Goal: Information Seeking & Learning: Learn about a topic

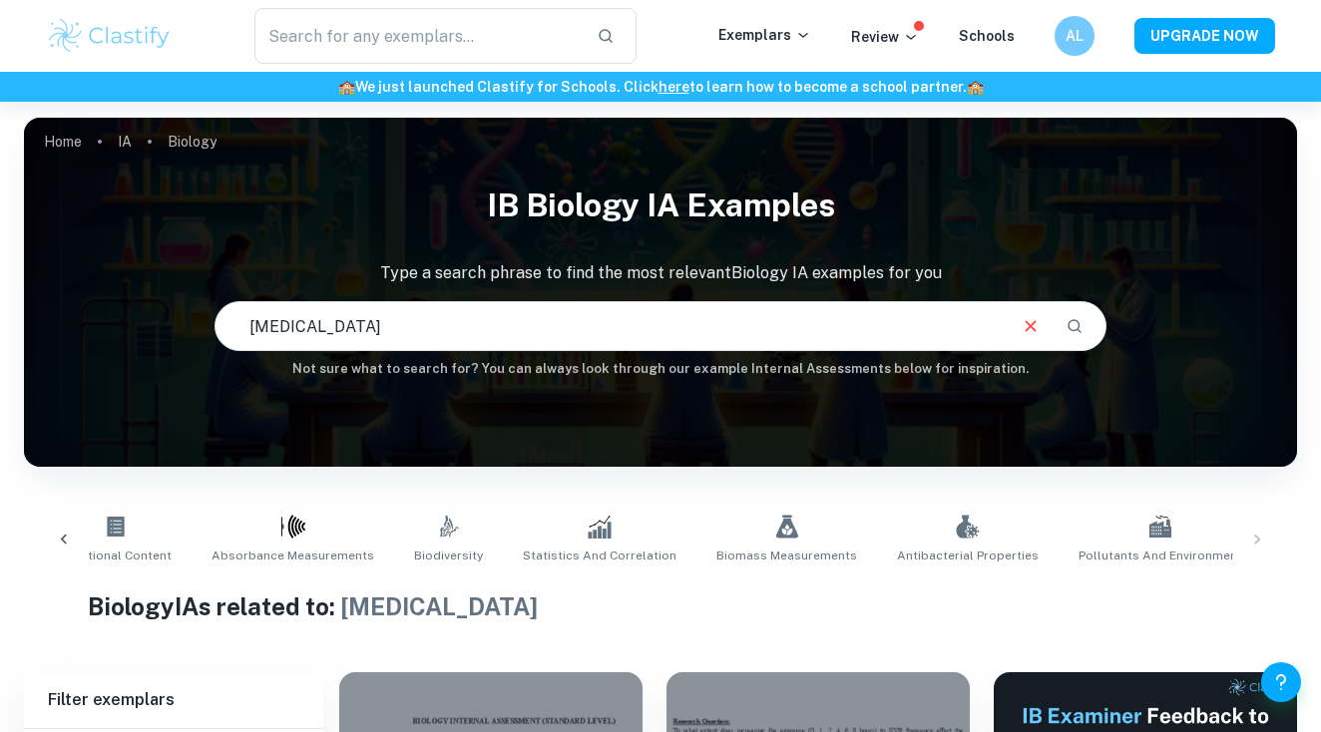
drag, startPoint x: 360, startPoint y: 319, endPoint x: 234, endPoint y: 318, distance: 125.7
click at [234, 318] on input "[MEDICAL_DATA]" at bounding box center [609, 326] width 787 height 56
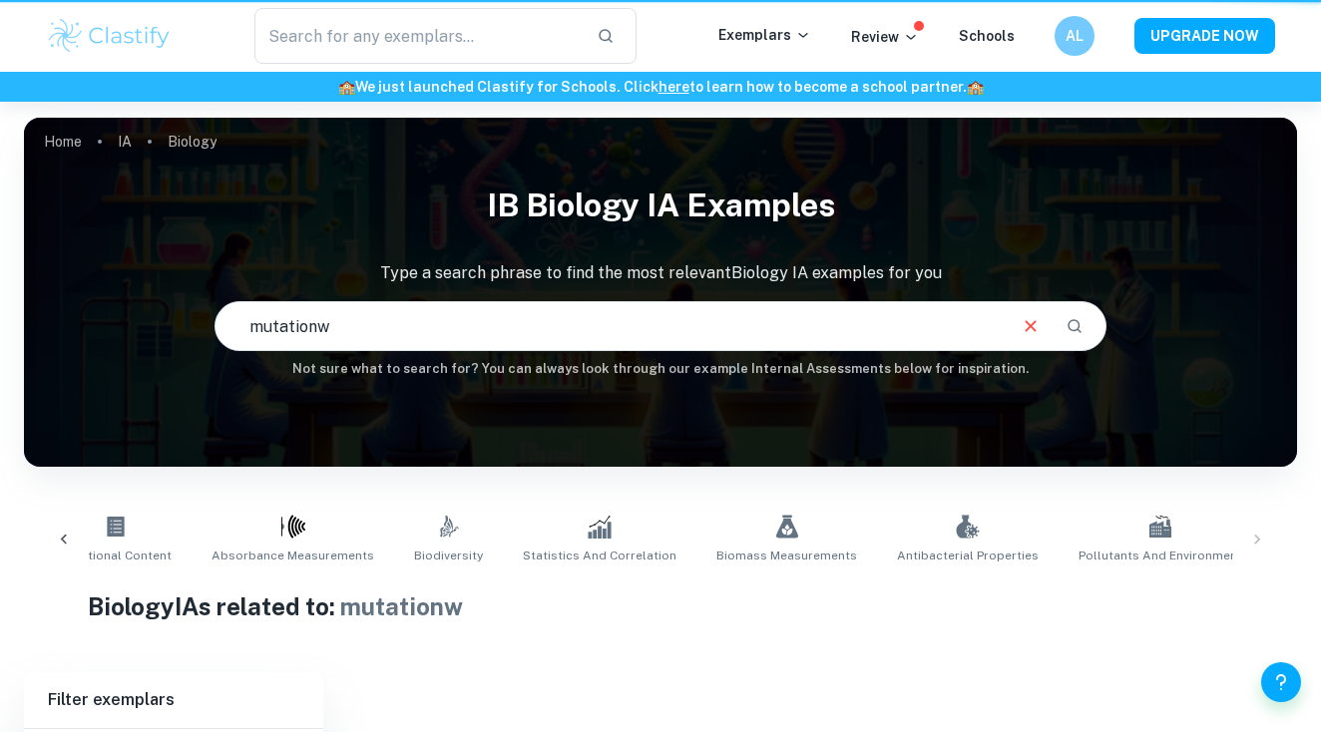
click at [402, 326] on input "mutationw" at bounding box center [609, 326] width 787 height 56
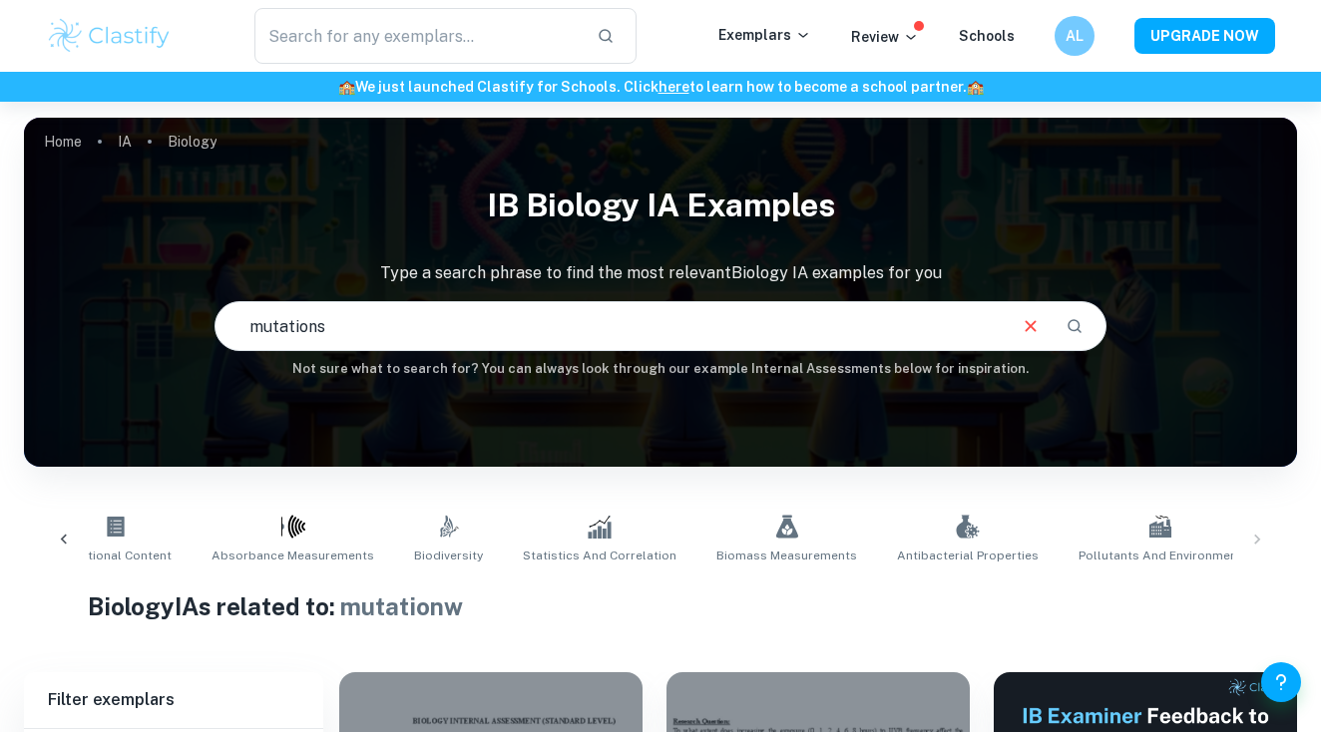
type input "mutations"
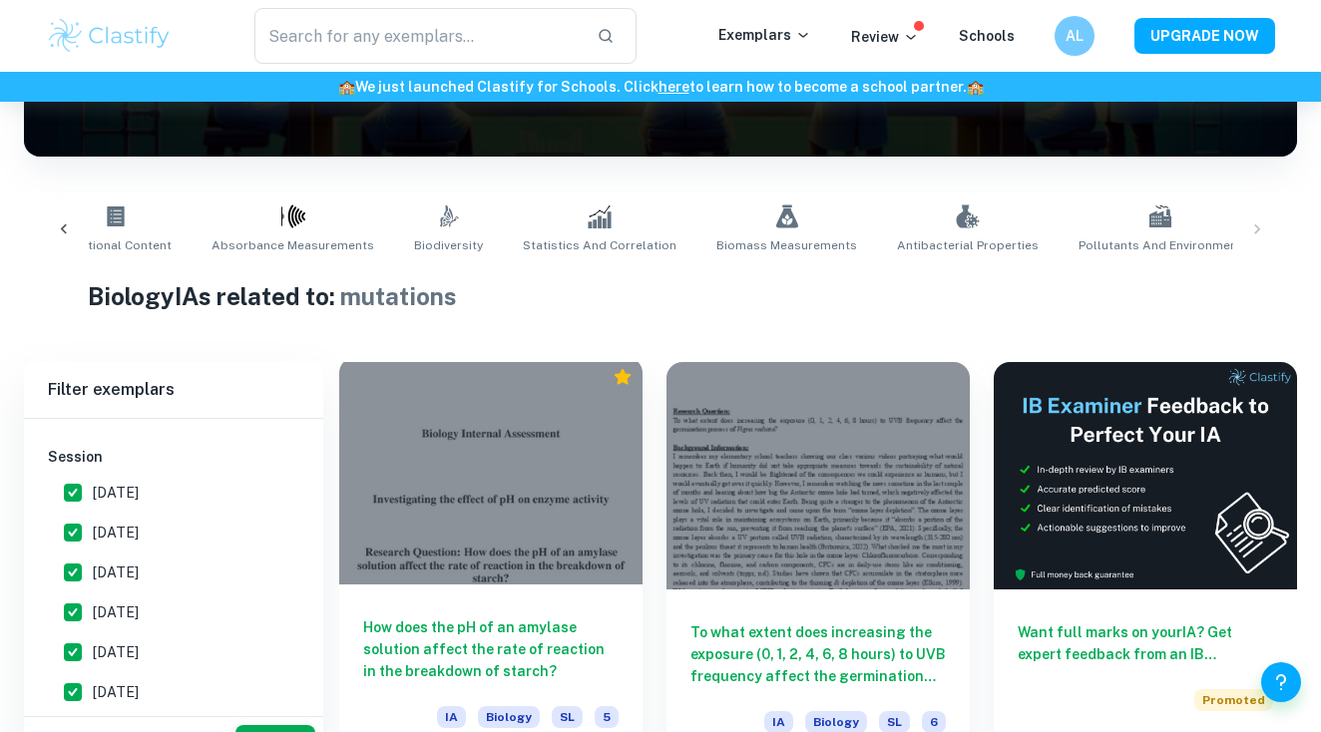
scroll to position [387, 0]
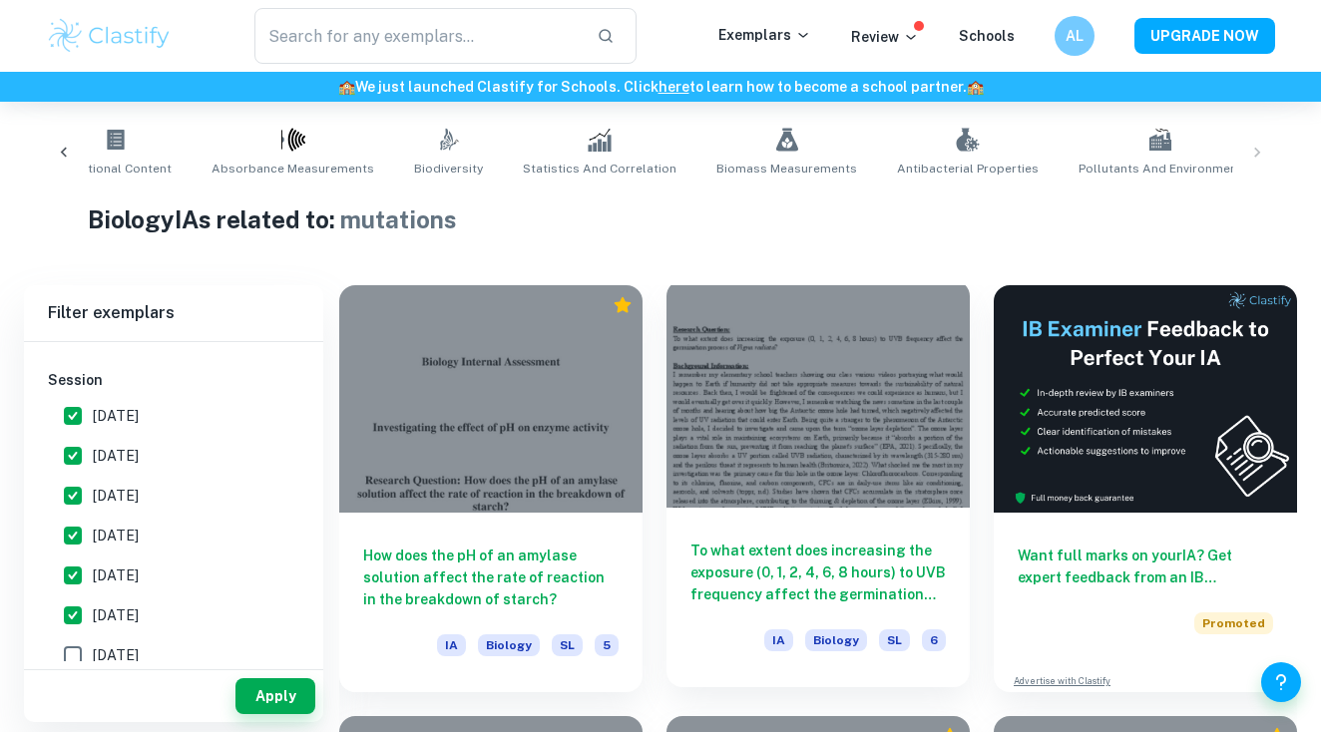
click at [826, 537] on div "To what extent does increasing the exposure (0, 1, 2, 4, 6, 8 hours) to UVB fre…" at bounding box center [818, 598] width 303 height 180
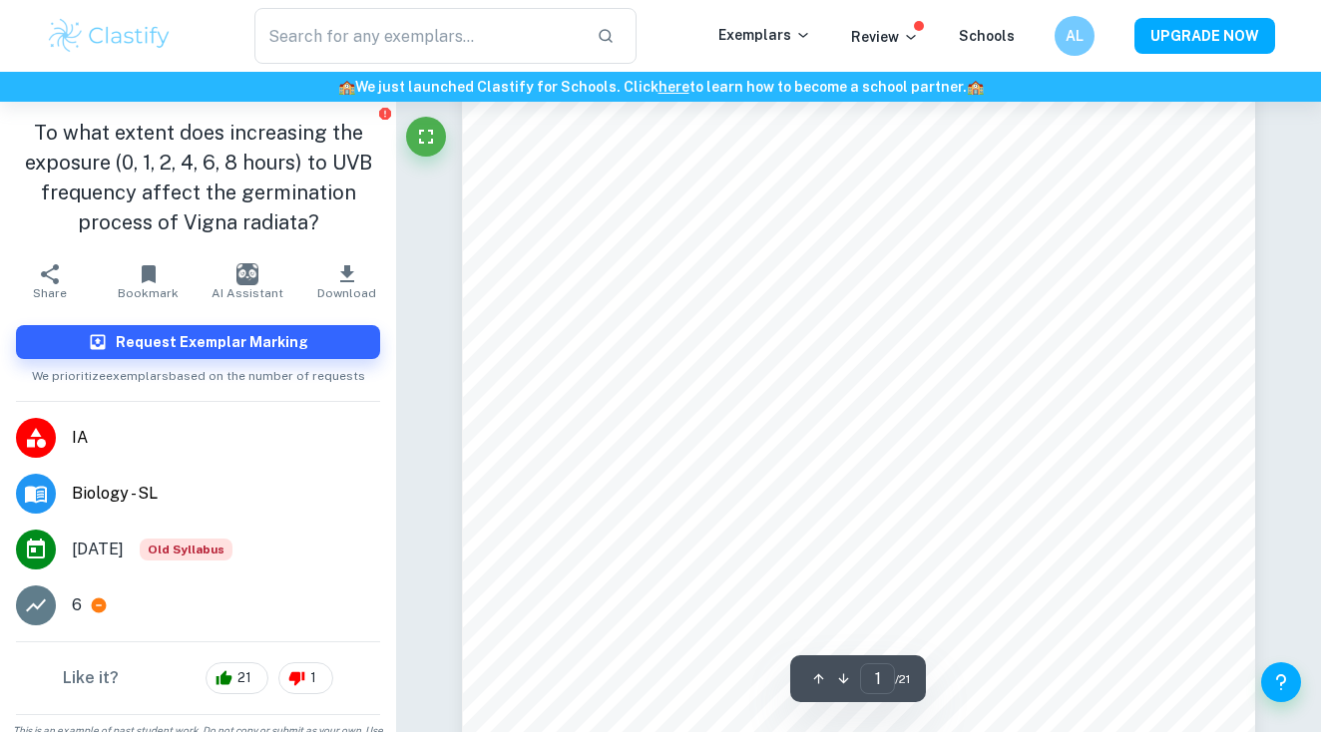
scroll to position [465, 0]
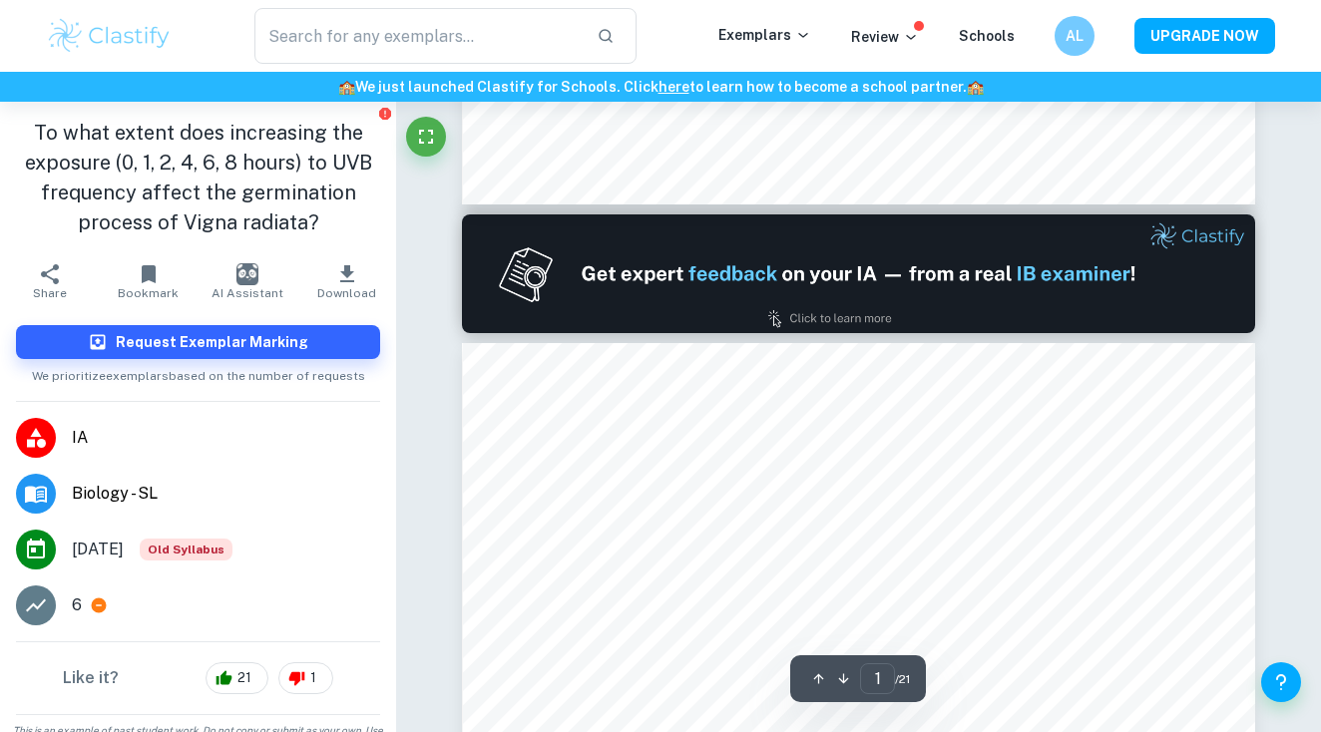
type input "2"
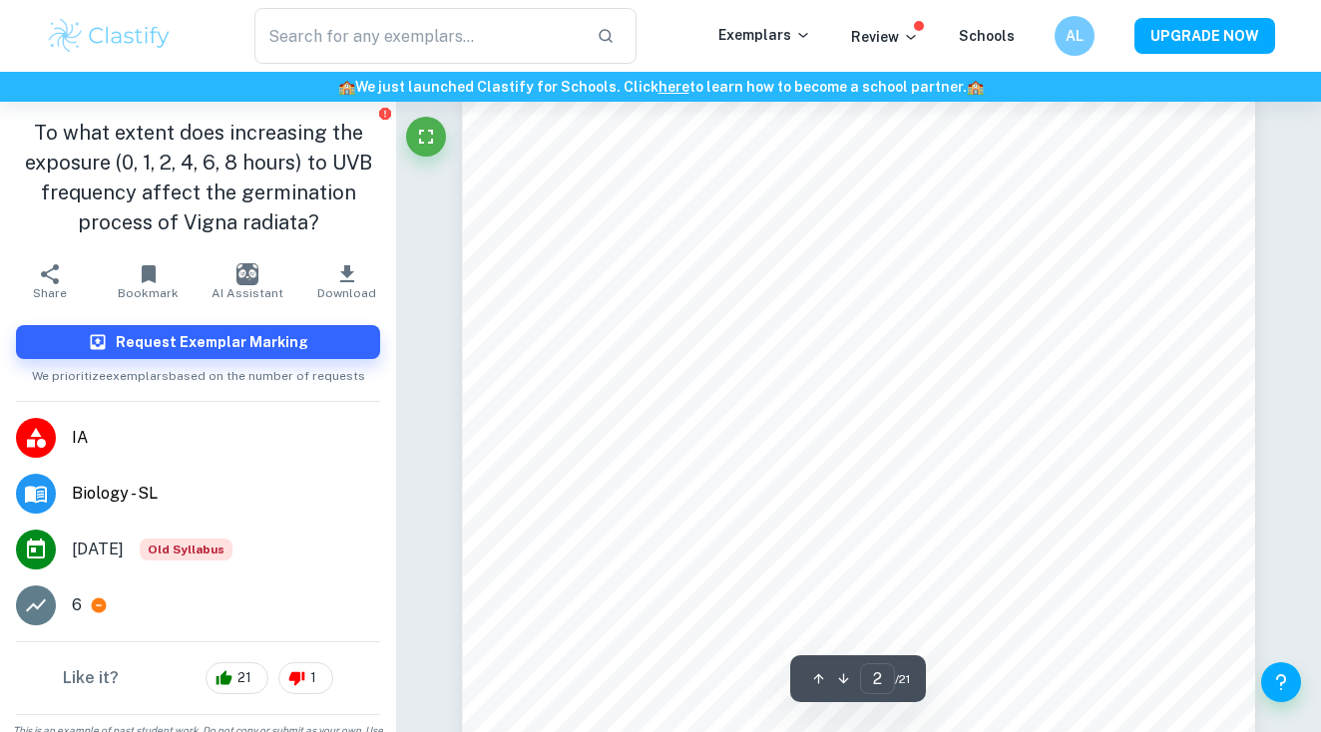
scroll to position [1235, 0]
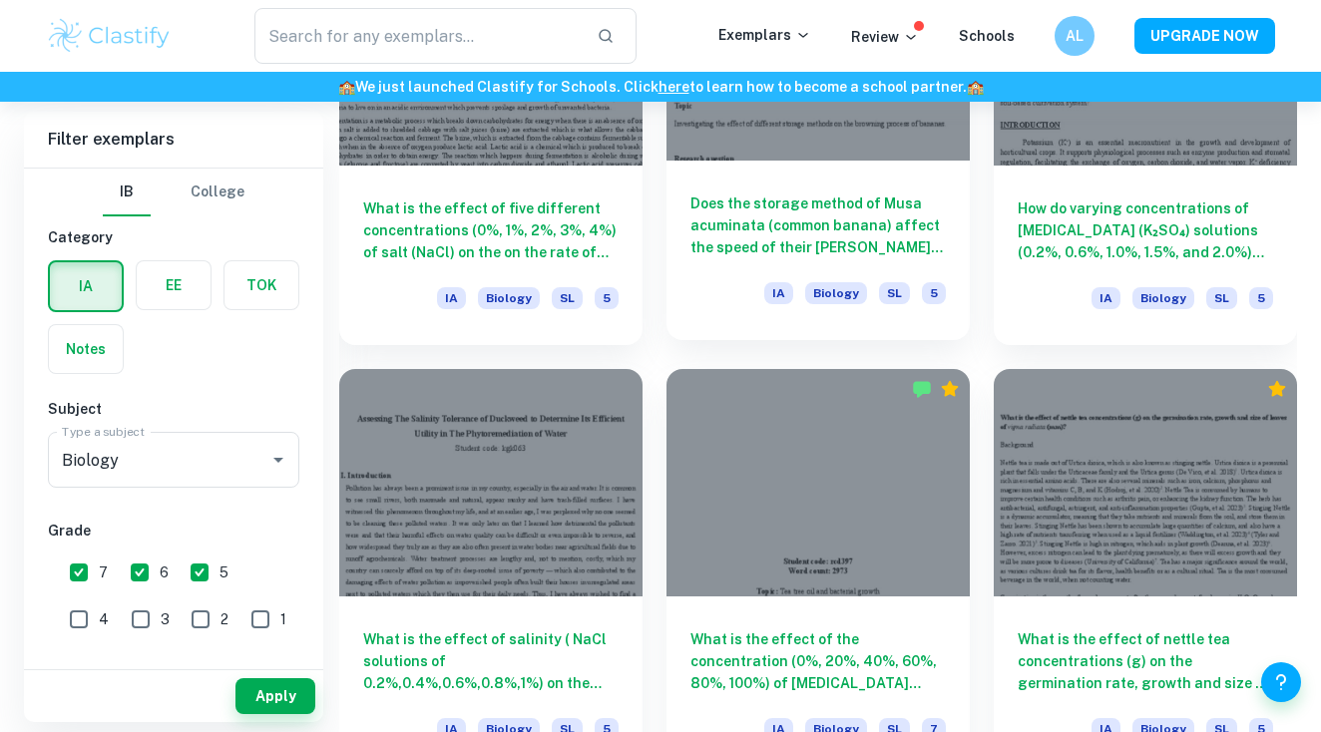
scroll to position [2460, 0]
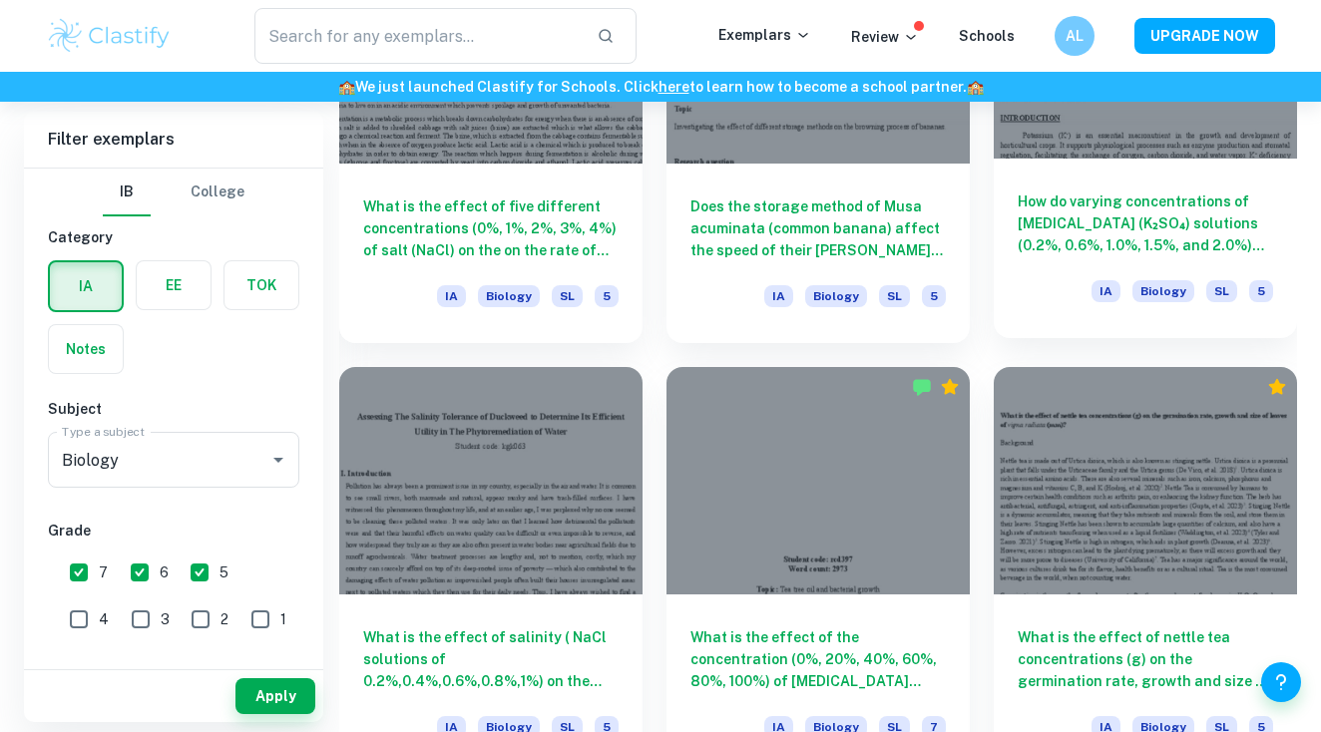
click at [1041, 143] on div at bounding box center [1145, 44] width 303 height 227
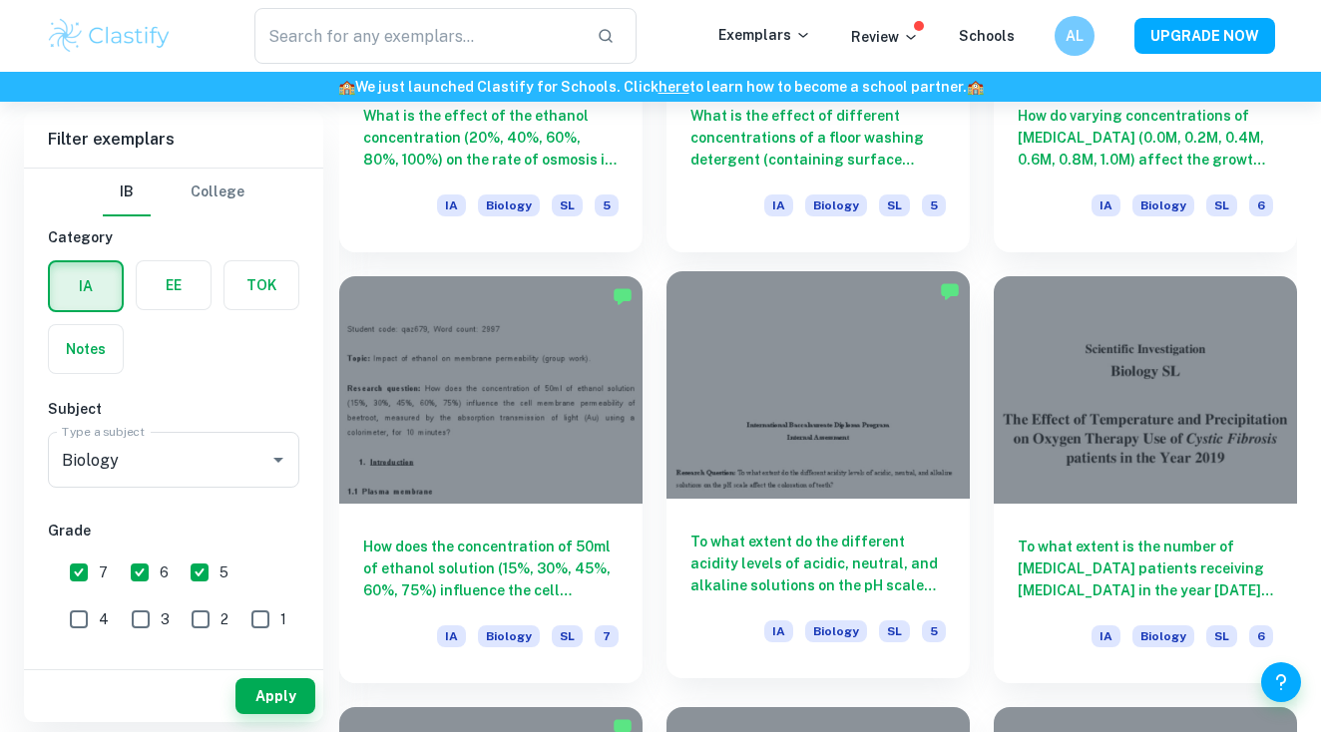
scroll to position [4276, 0]
click at [772, 470] on div at bounding box center [818, 383] width 303 height 227
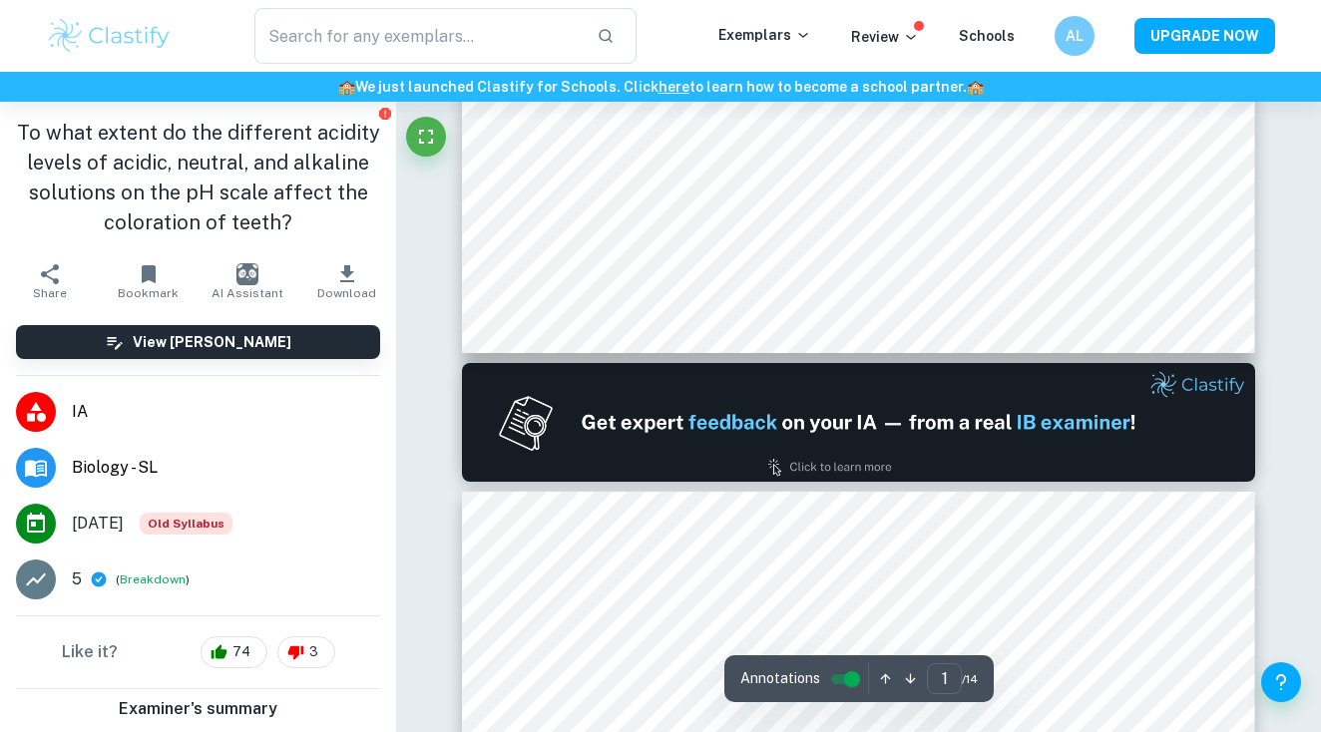
type input "2"
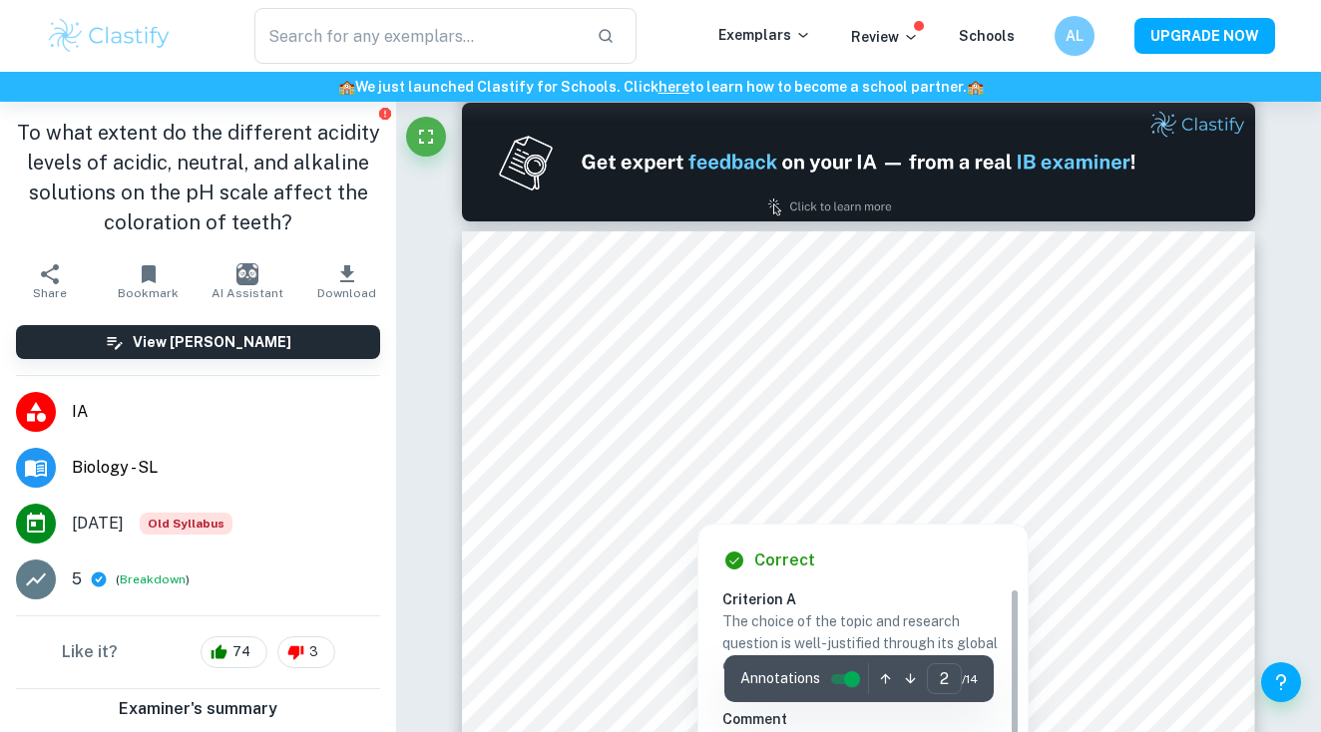
scroll to position [1055, 0]
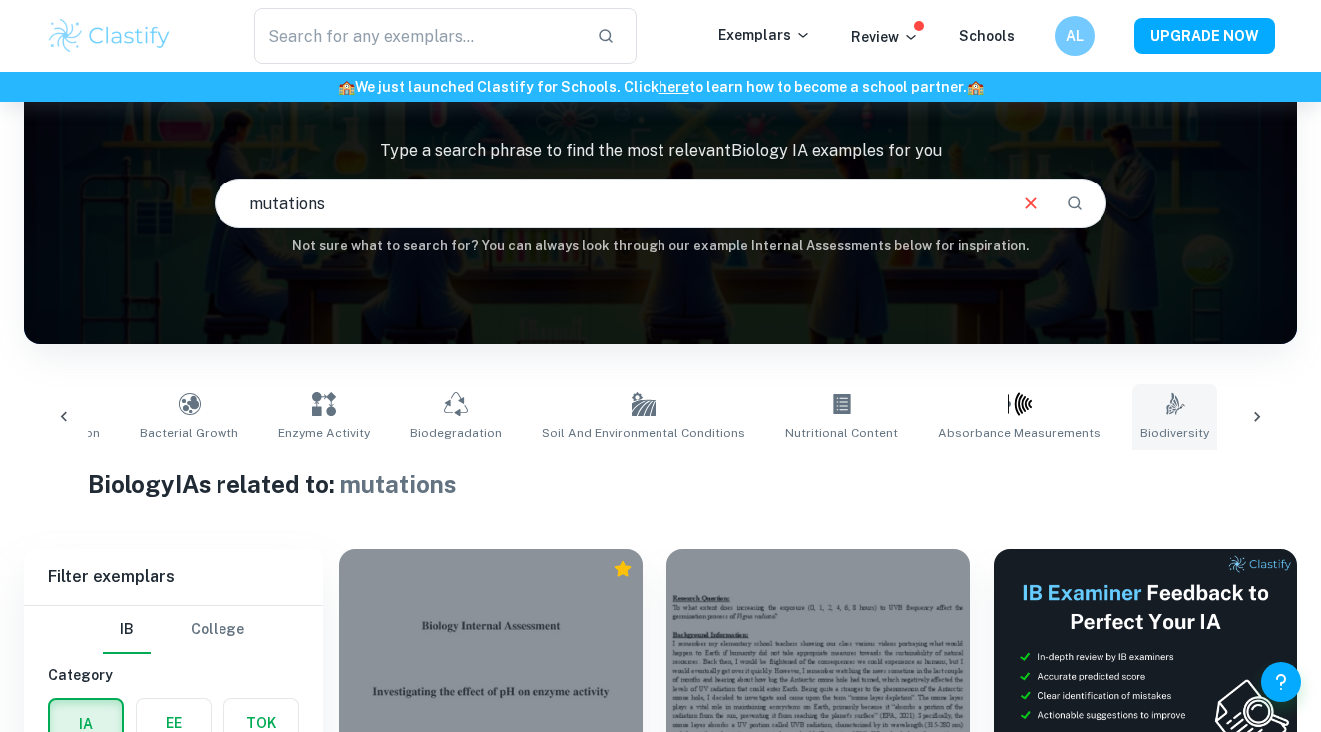
scroll to position [0, 768]
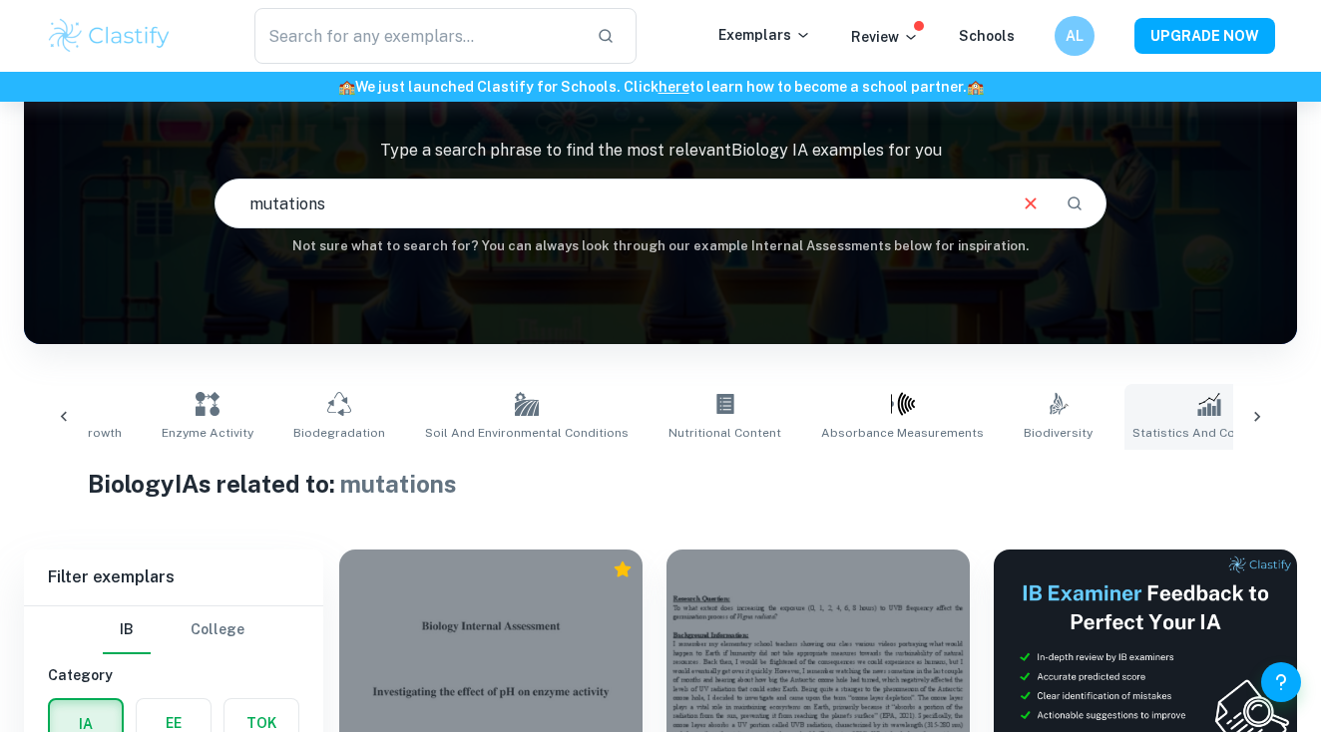
click at [1166, 413] on link "Statistics and Correlation" at bounding box center [1209, 417] width 170 height 66
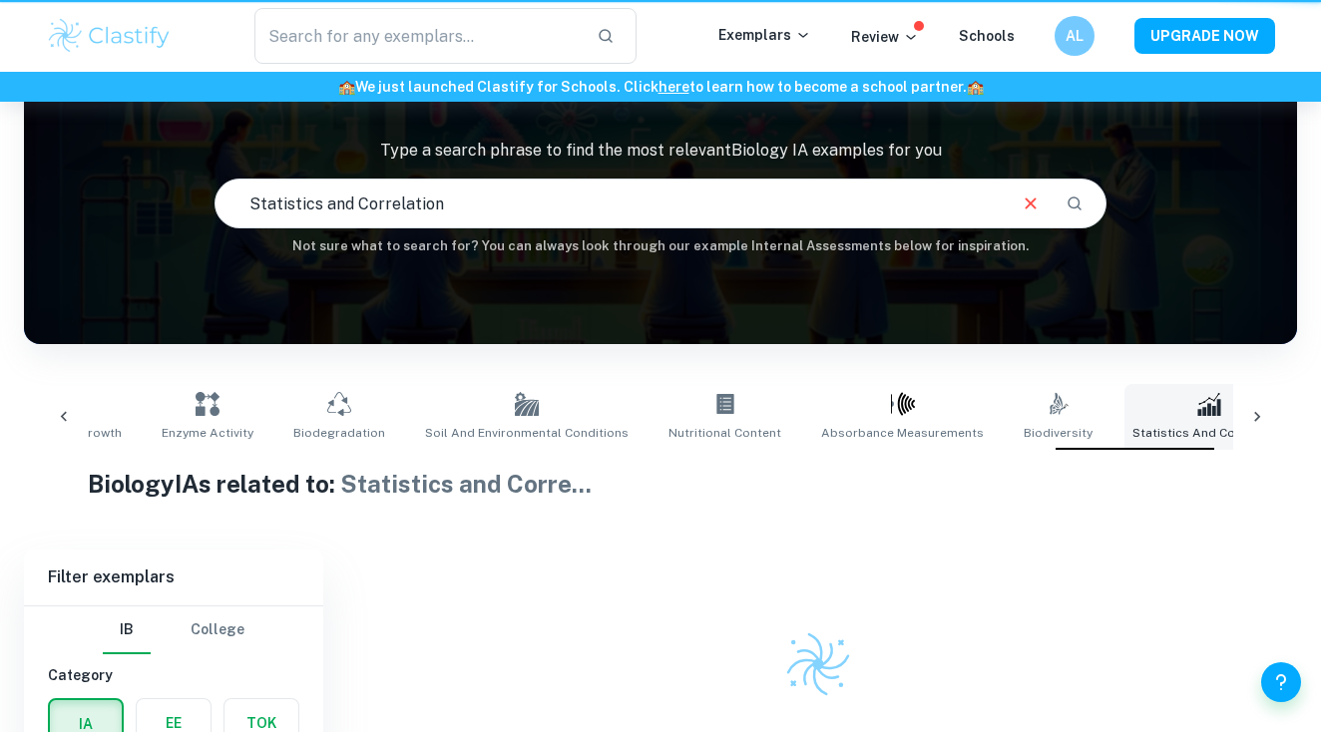
type input "Statistics and Correlation"
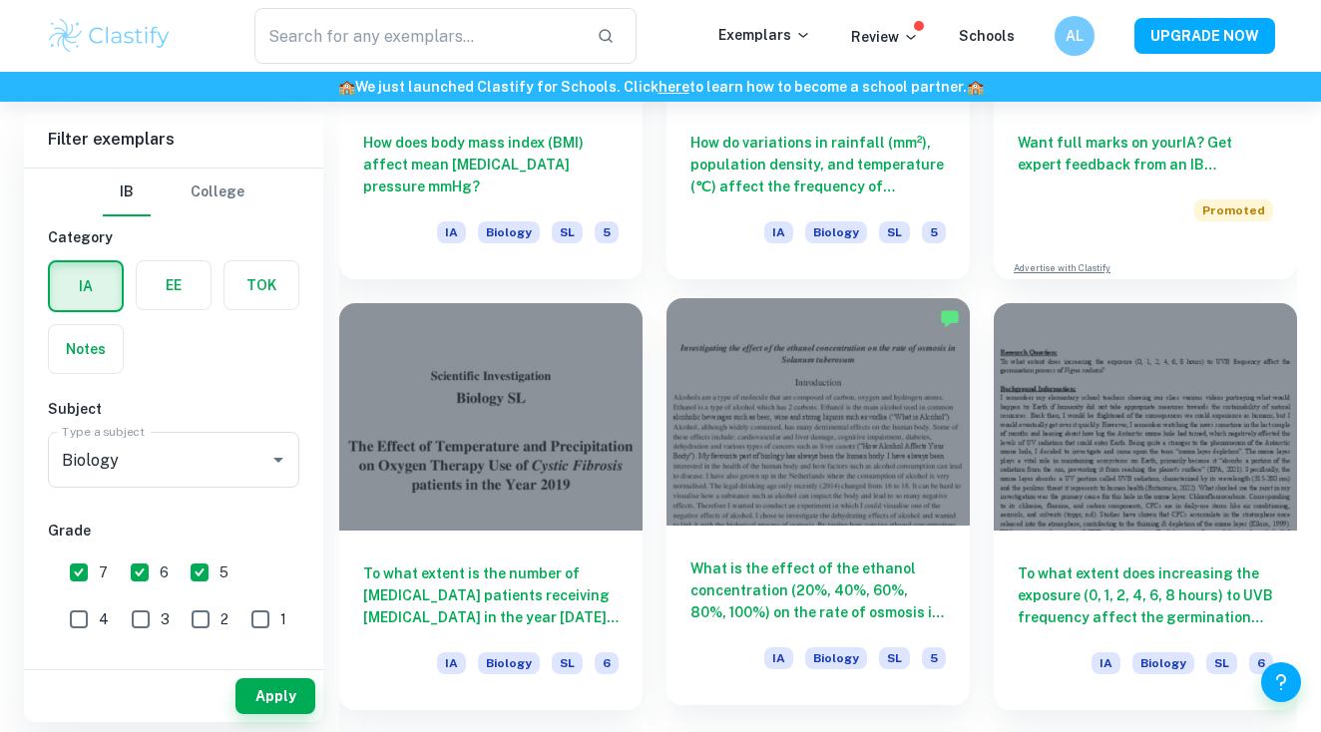
scroll to position [804, 0]
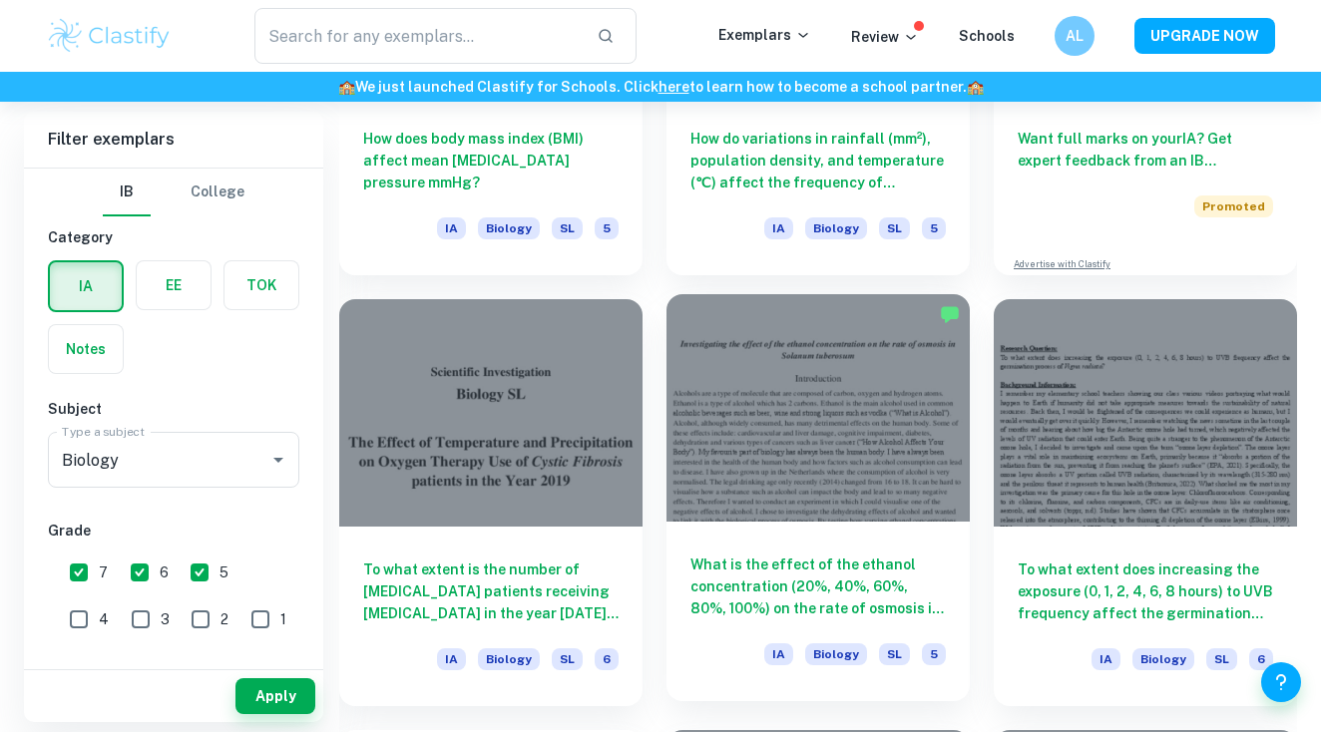
click at [704, 500] on div at bounding box center [818, 407] width 303 height 227
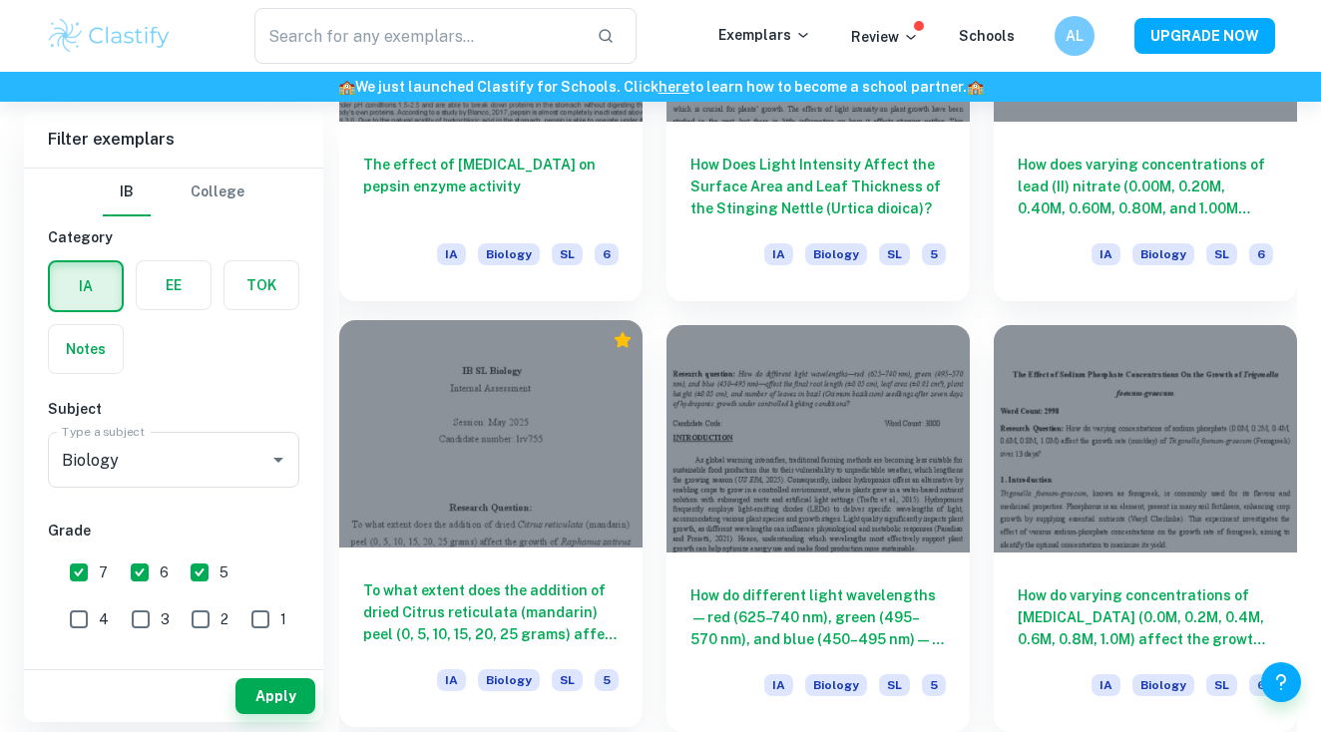
scroll to position [6382, 0]
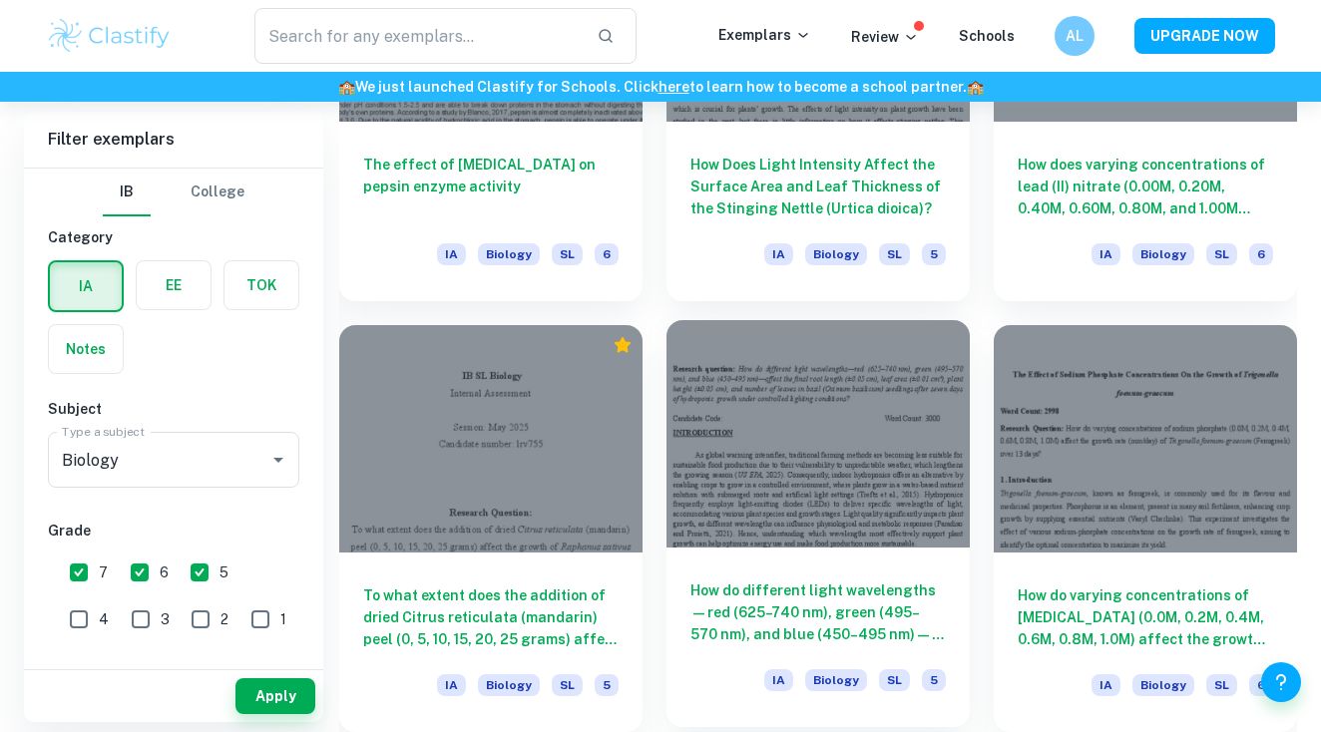
click at [843, 538] on div at bounding box center [818, 433] width 303 height 227
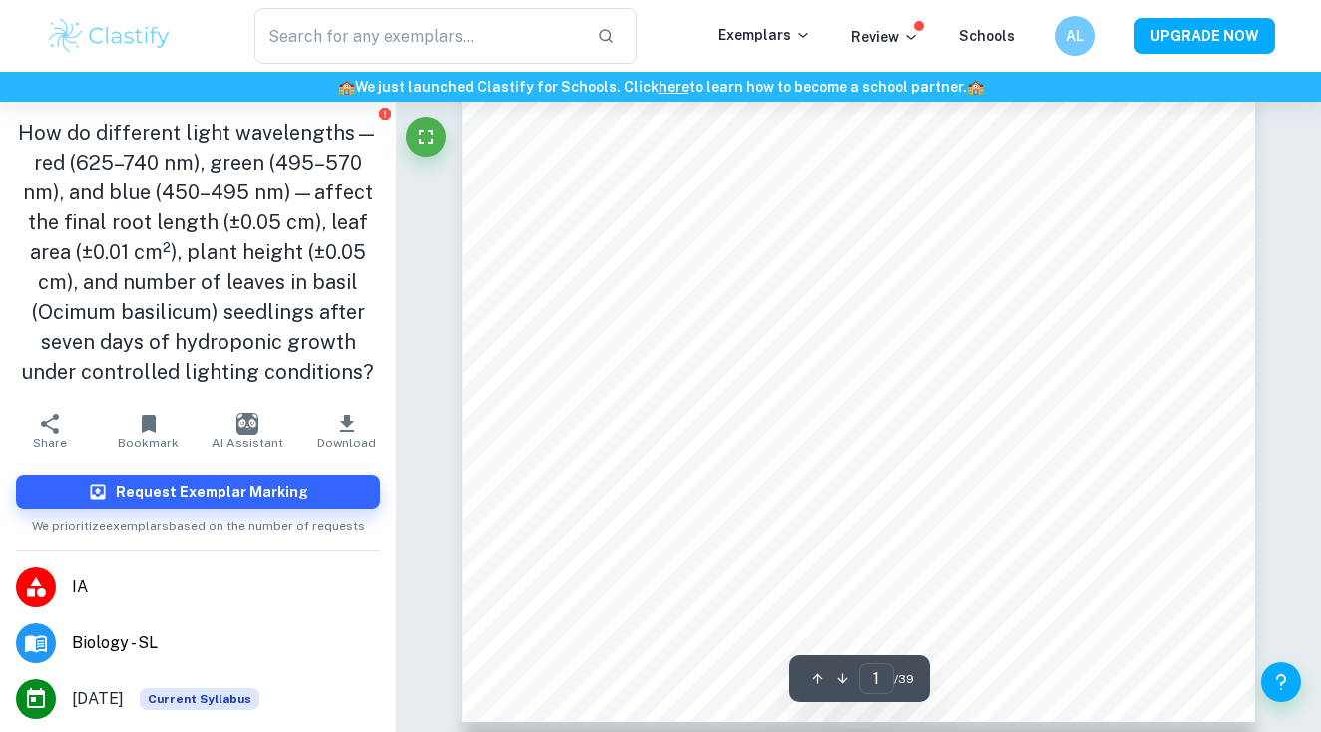
scroll to position [115, 0]
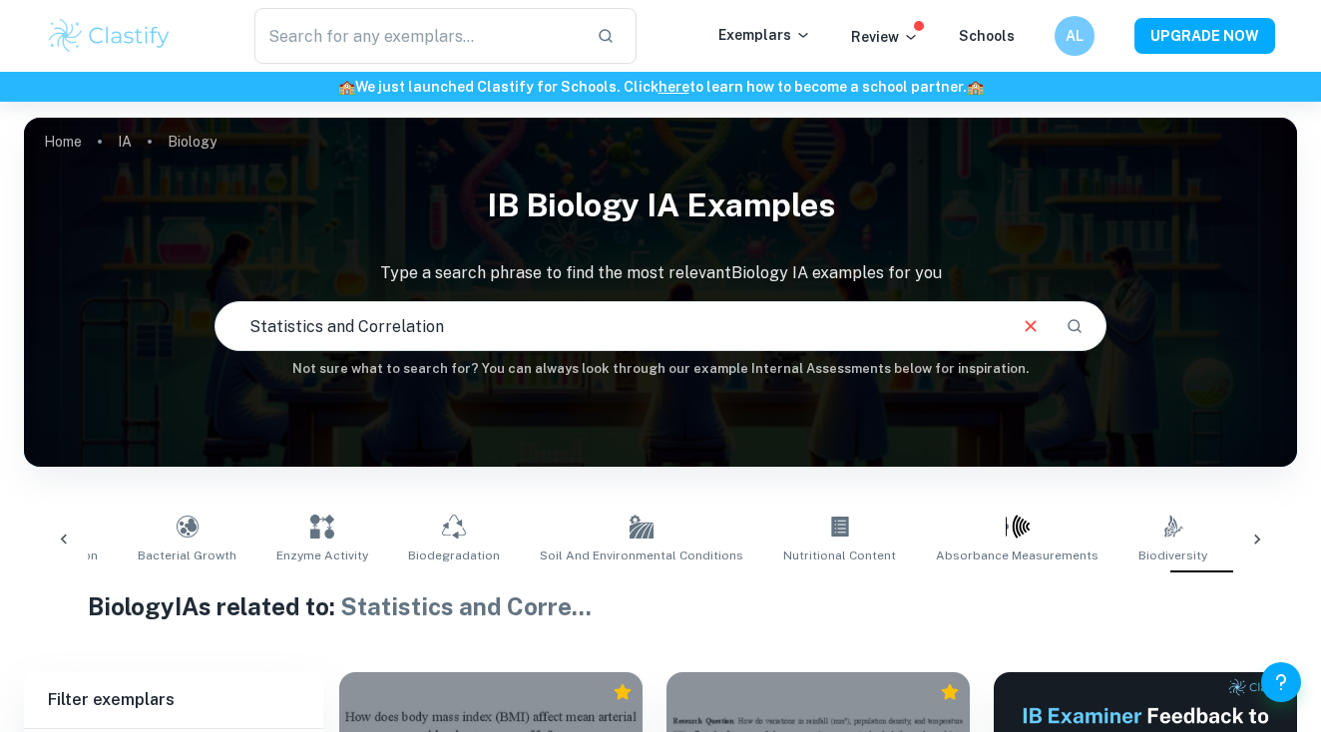
click at [564, 326] on input "Statistics and Correlation" at bounding box center [609, 326] width 787 height 56
click at [1034, 325] on icon "Clear" at bounding box center [1031, 326] width 22 height 22
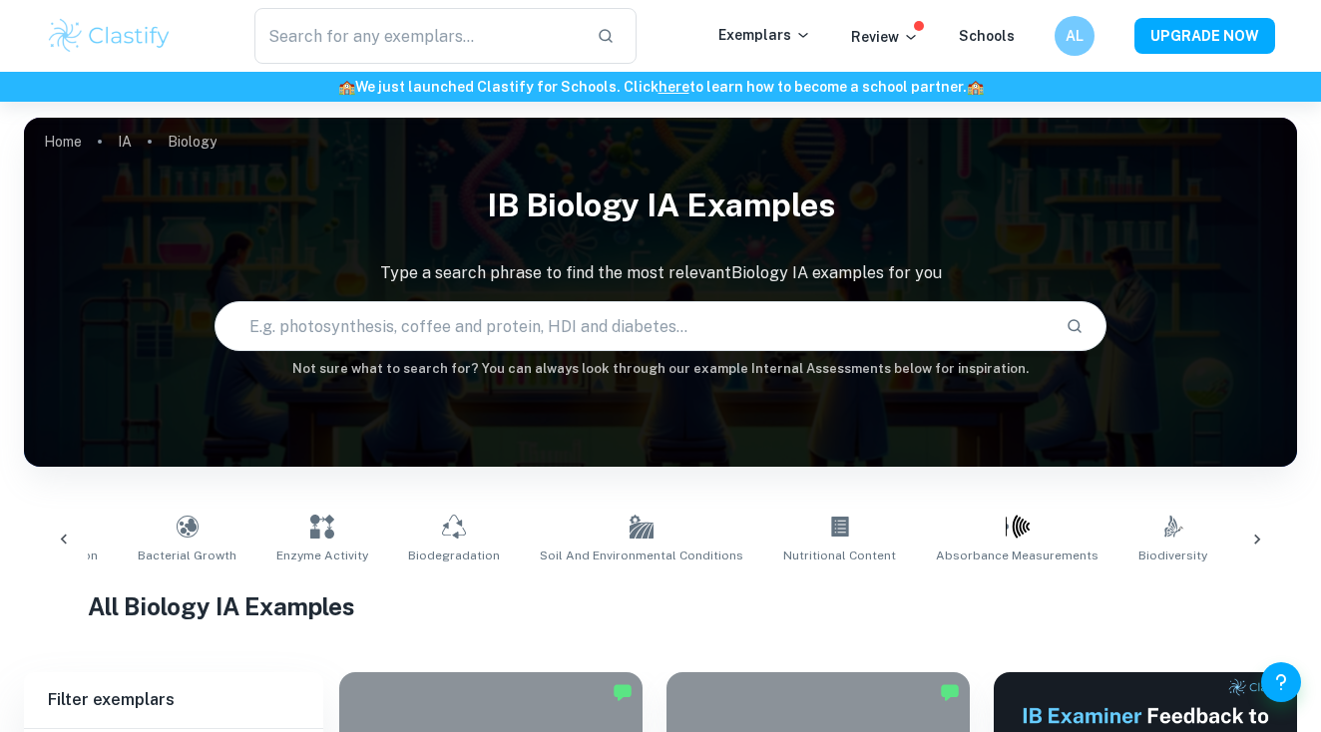
click at [968, 332] on input "text" at bounding box center [632, 326] width 833 height 56
type input "h"
type input "mutations and disease"
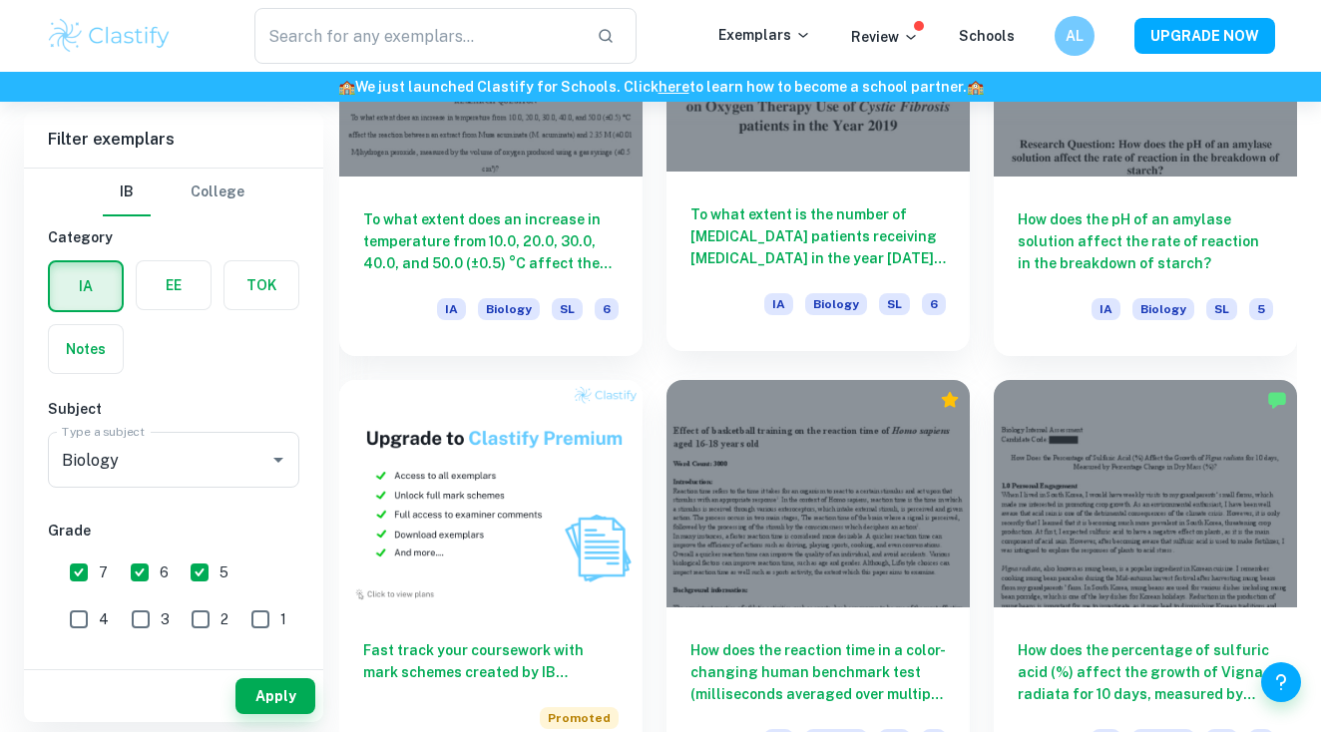
scroll to position [1156, 0]
